Goal: Contribute content

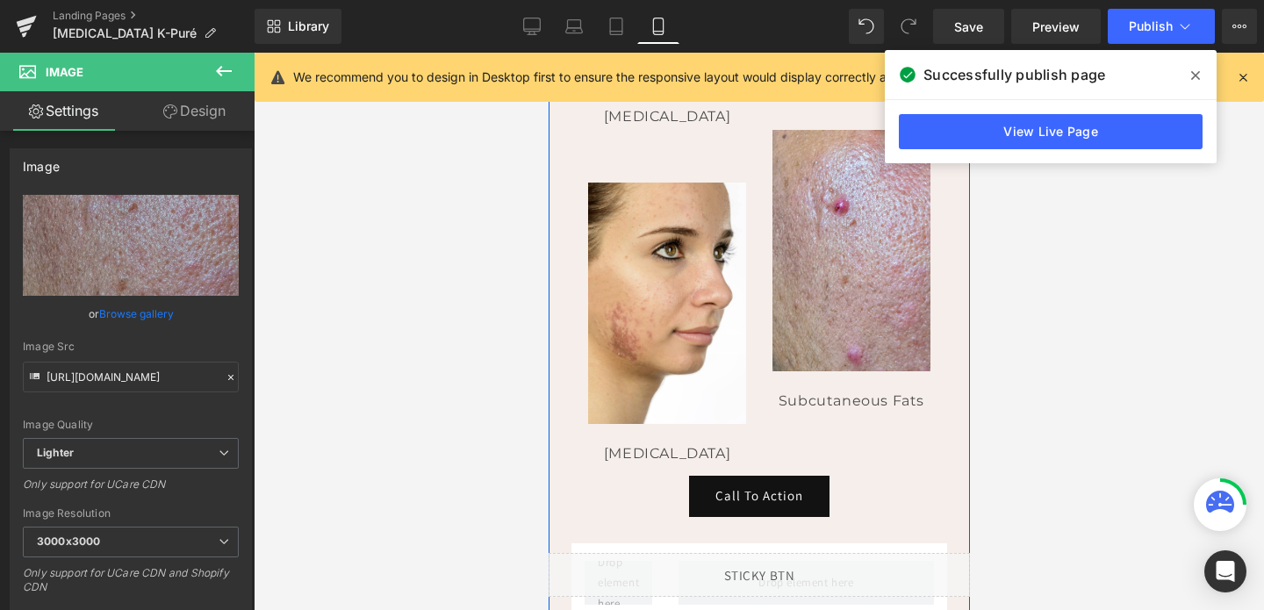
scroll to position [831, 0]
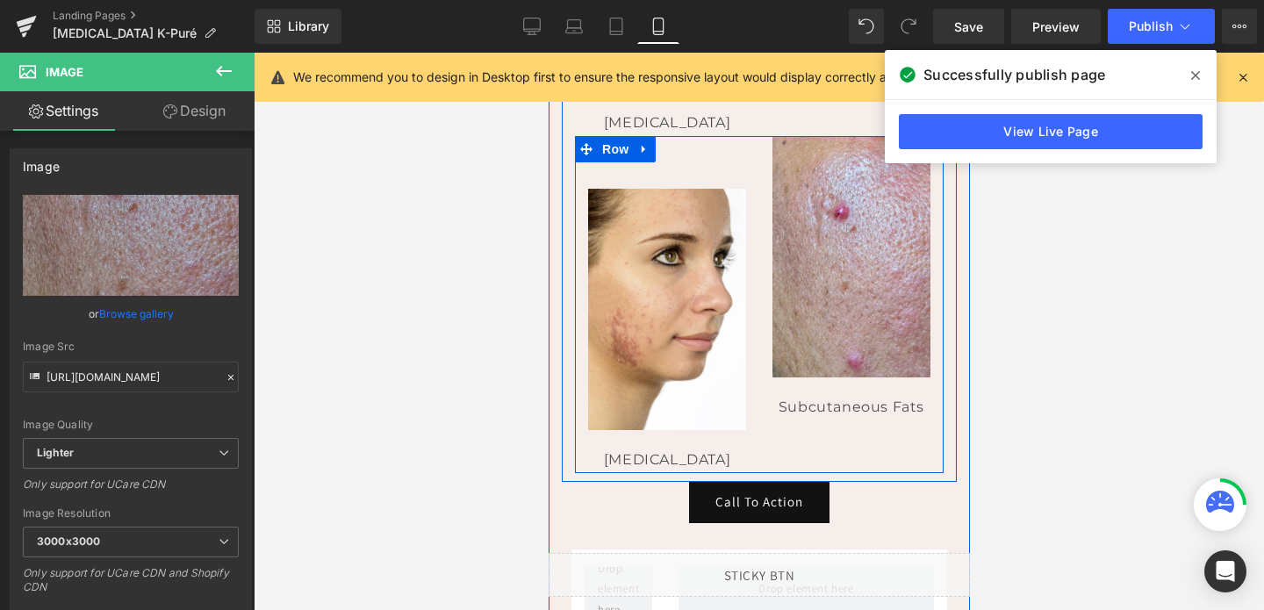
click at [751, 192] on div "Image [MEDICAL_DATA] Text Block" at bounding box center [666, 304] width 184 height 337
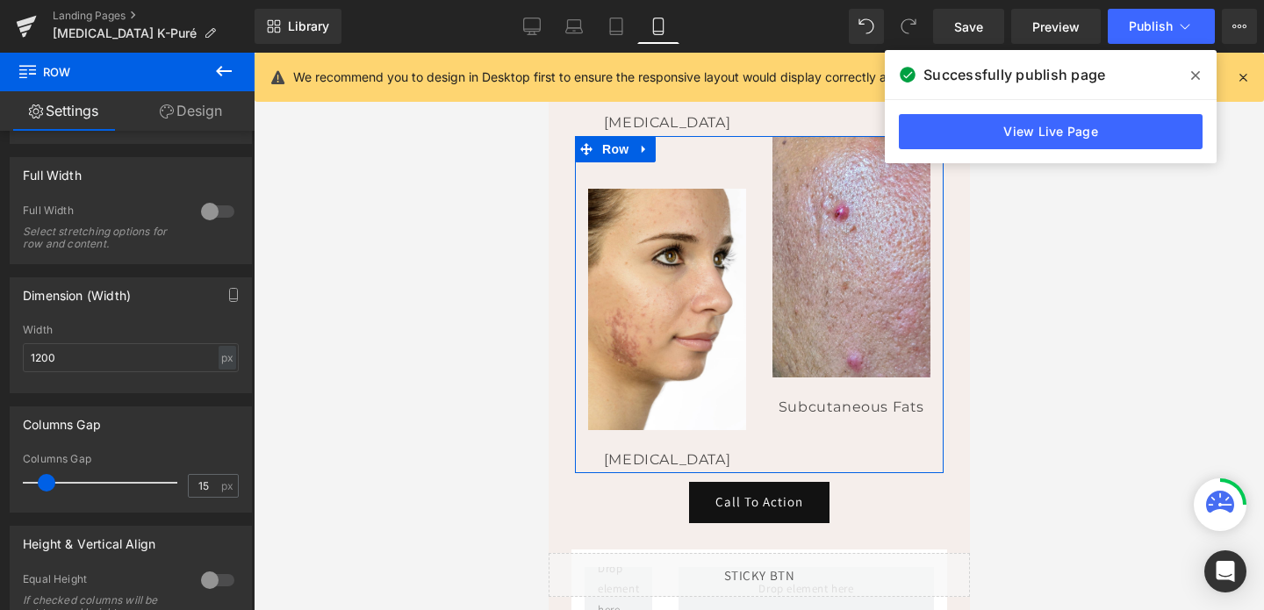
scroll to position [448, 0]
click at [206, 489] on input "15" at bounding box center [204, 482] width 31 height 22
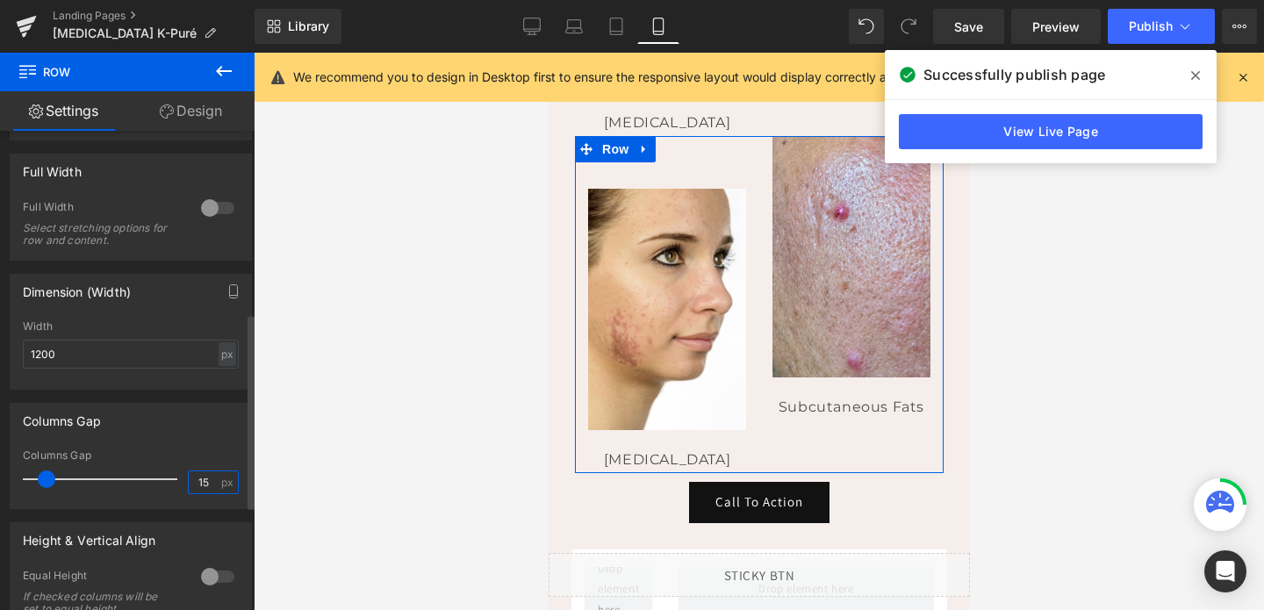
click at [206, 489] on input "15" at bounding box center [204, 482] width 31 height 22
type input "5"
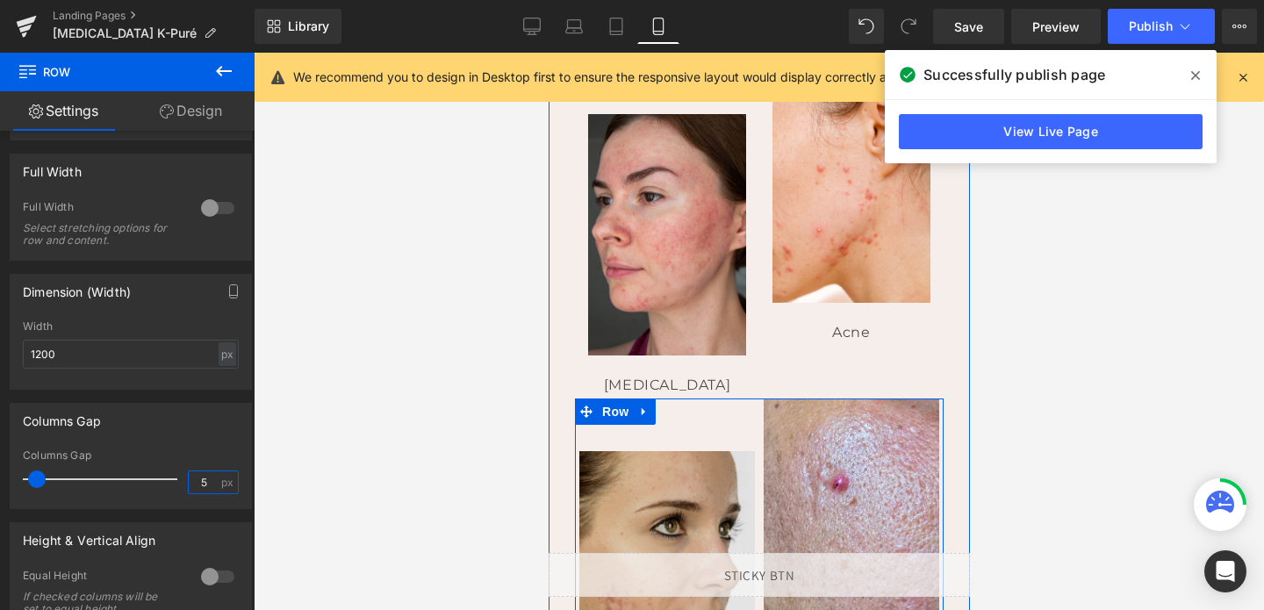
scroll to position [560, 0]
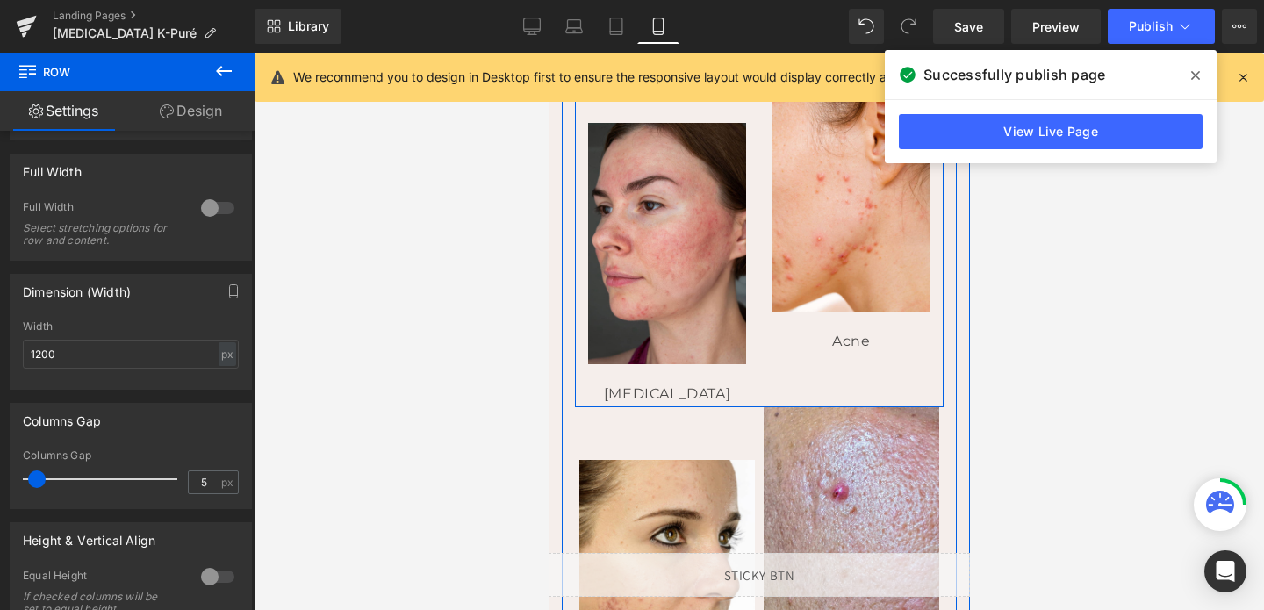
click at [754, 285] on div "Image [MEDICAL_DATA] Text Block" at bounding box center [666, 238] width 184 height 337
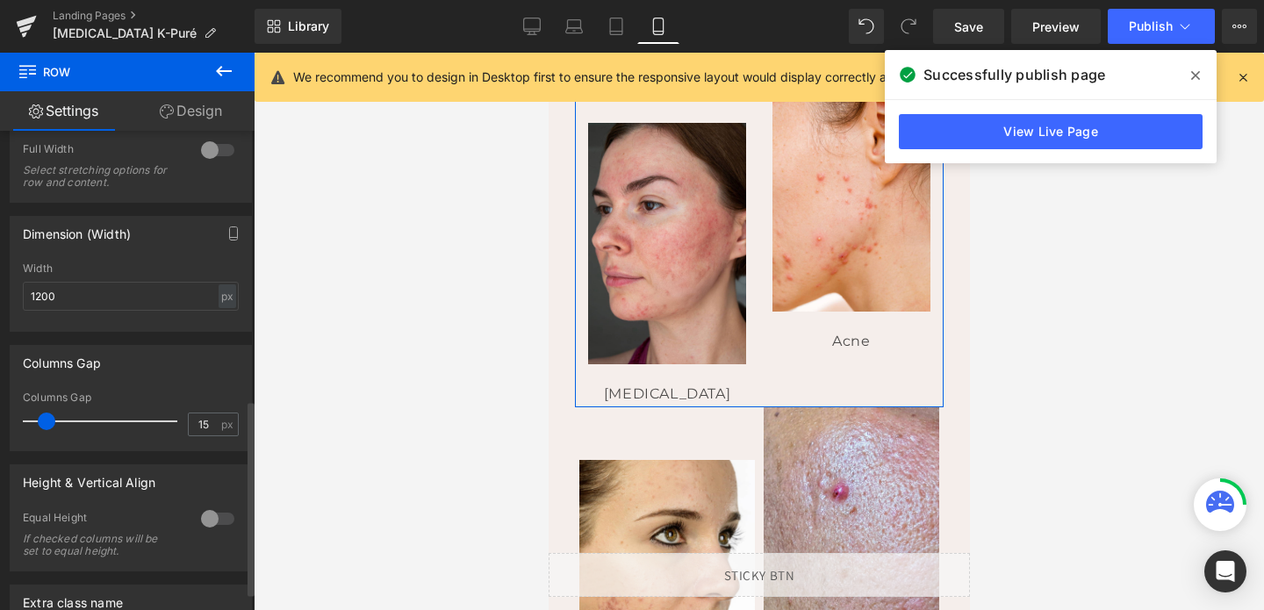
scroll to position [660, 0]
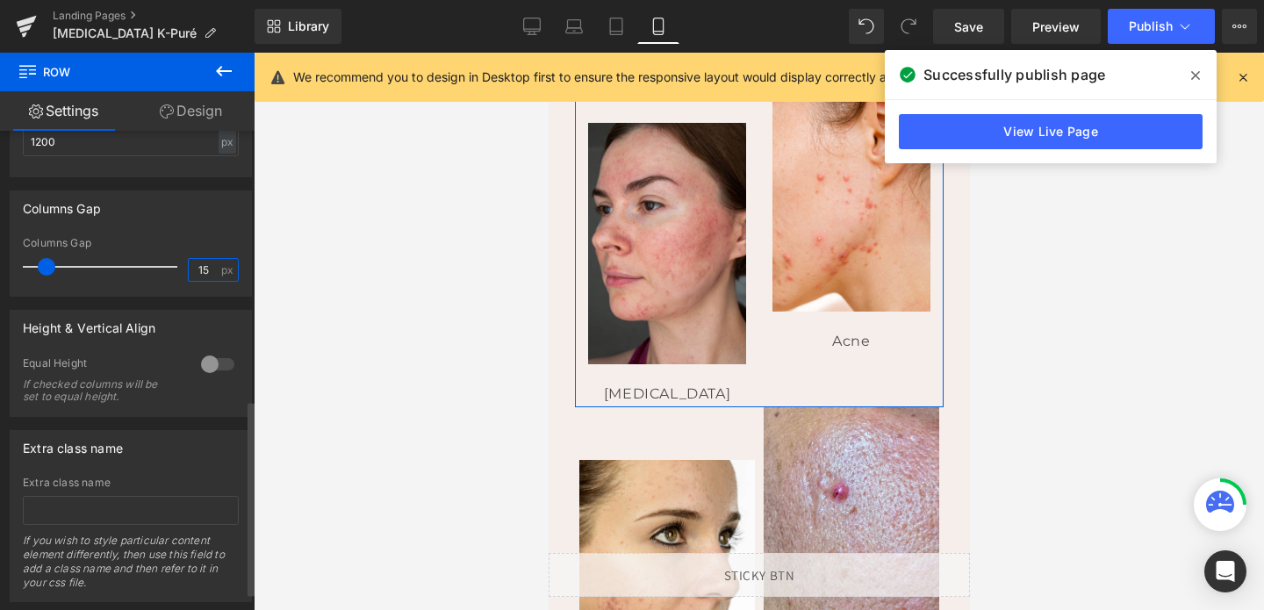
click at [205, 276] on input "15" at bounding box center [204, 270] width 31 height 22
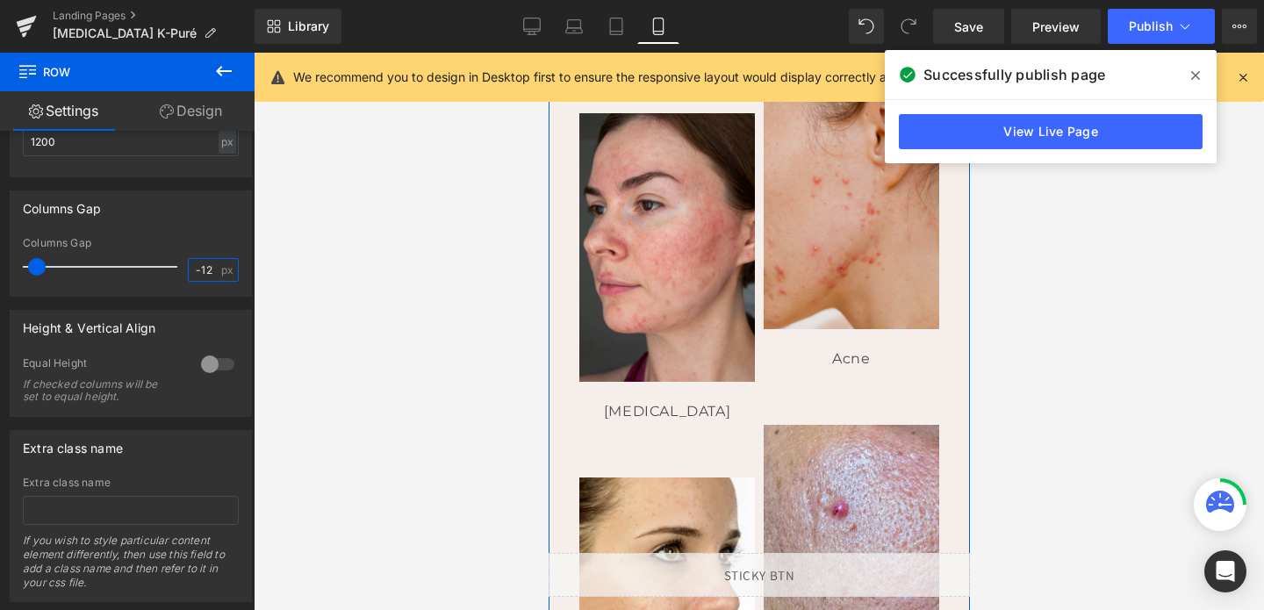
scroll to position [821, 0]
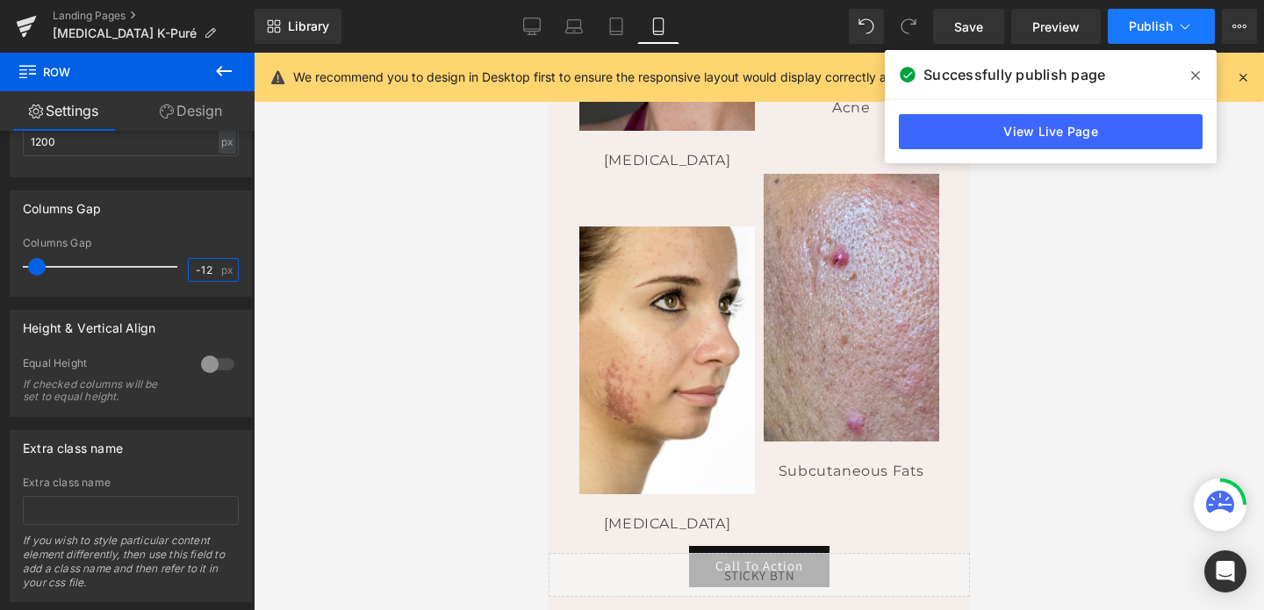
type input "-12"
click at [1138, 25] on span "Publish" at bounding box center [1151, 26] width 44 height 14
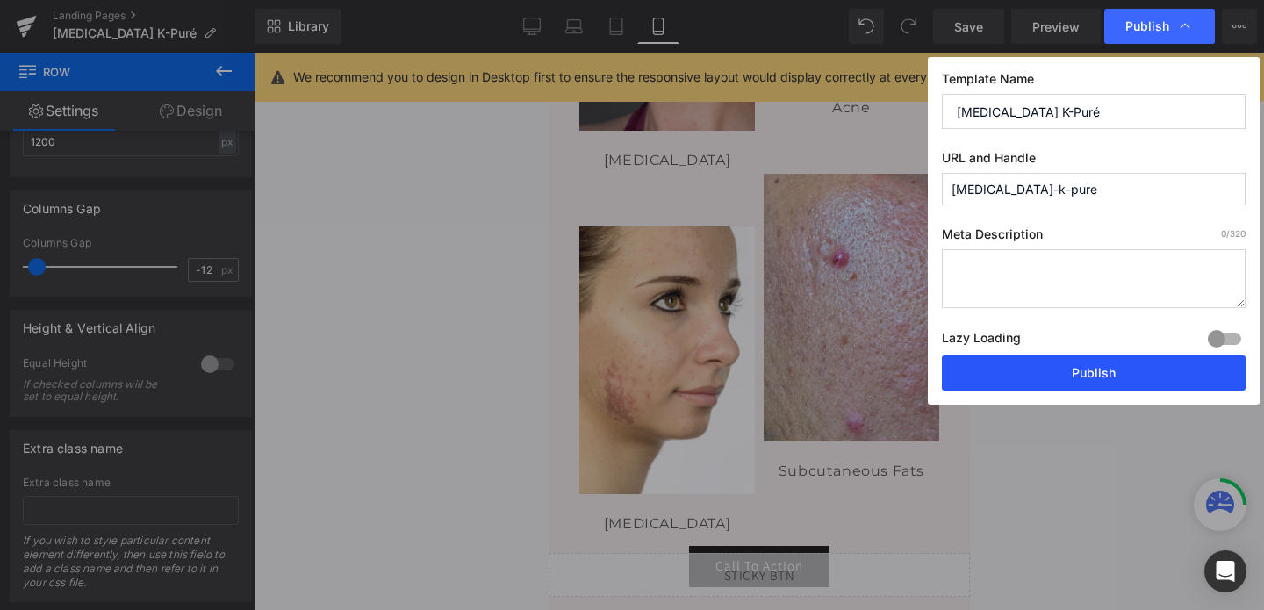
click at [1062, 373] on button "Publish" at bounding box center [1094, 372] width 304 height 35
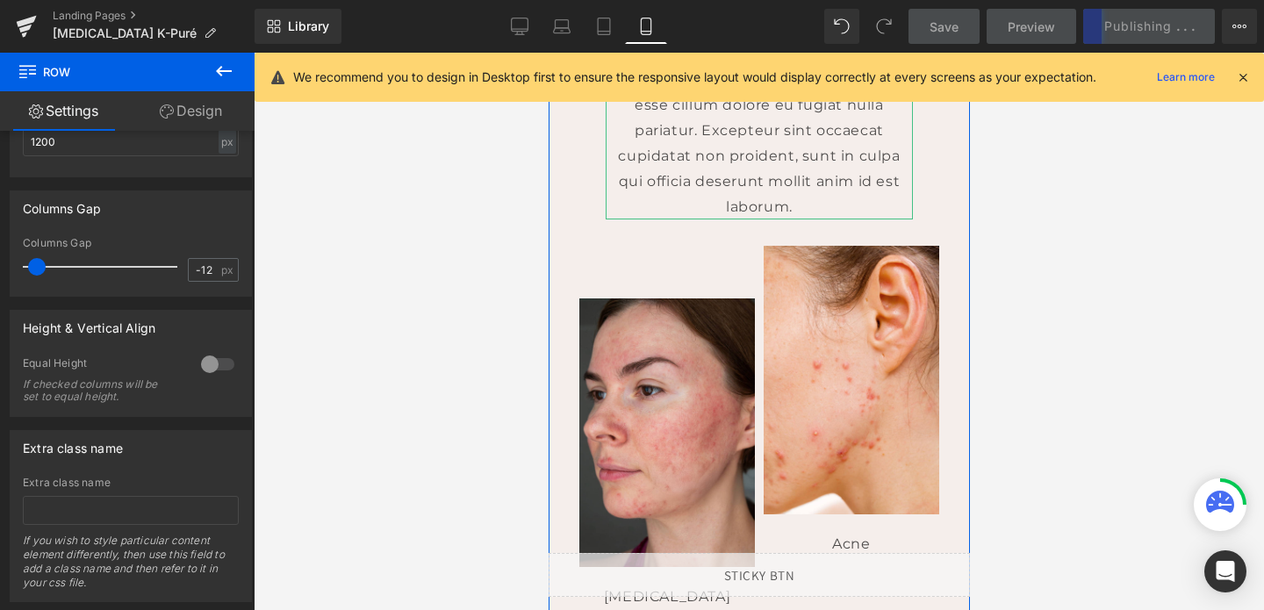
scroll to position [517, 0]
